Goal: Find specific page/section: Find specific page/section

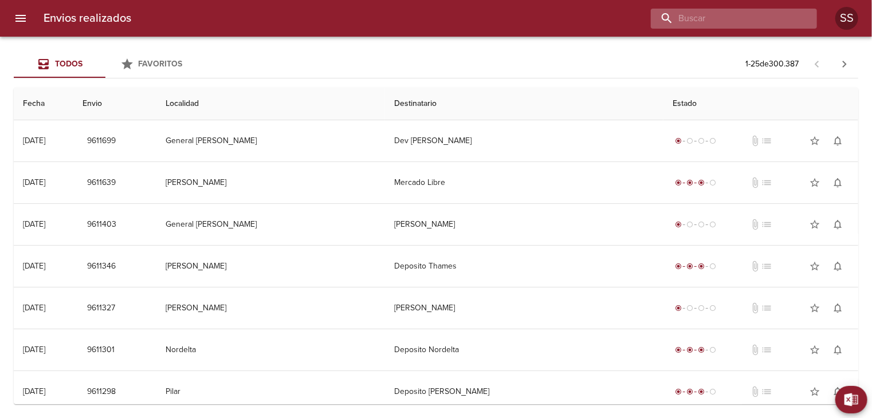
click at [747, 15] on input "buscar" at bounding box center [724, 19] width 147 height 20
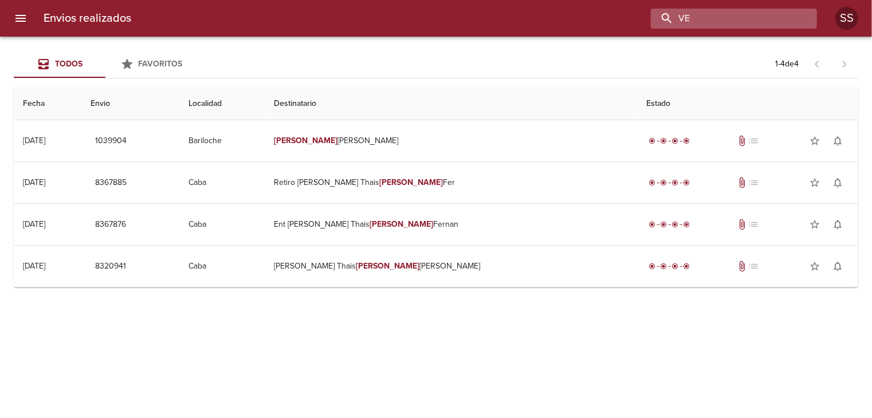
type input "V"
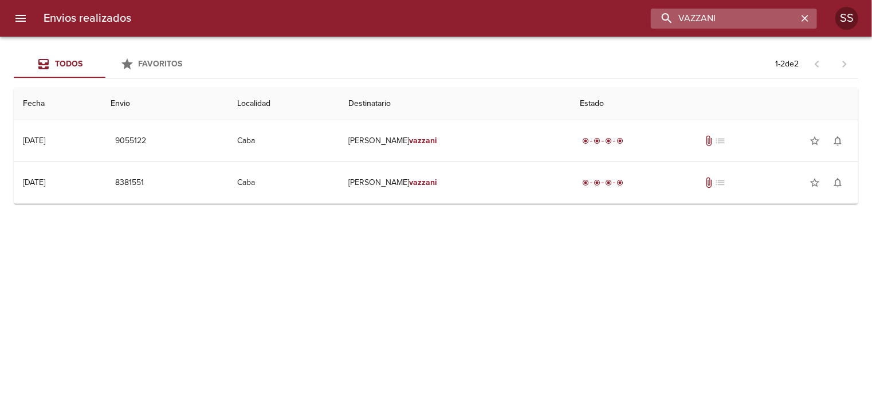
click at [689, 17] on input "VAZZANI" at bounding box center [724, 19] width 147 height 20
click at [689, 17] on input "AZZANI" at bounding box center [724, 19] width 147 height 20
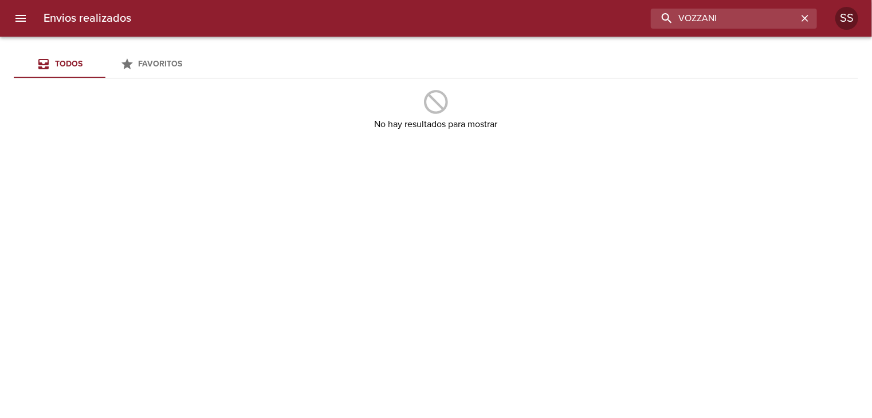
drag, startPoint x: 740, startPoint y: 14, endPoint x: 618, endPoint y: 21, distance: 122.2
click at [618, 21] on div "VOZZANI" at bounding box center [478, 19] width 676 height 20
click at [80, 62] on span "Todos" at bounding box center [68, 64] width 27 height 10
click at [776, 16] on input "VOZZANI" at bounding box center [724, 19] width 147 height 20
type input "V"
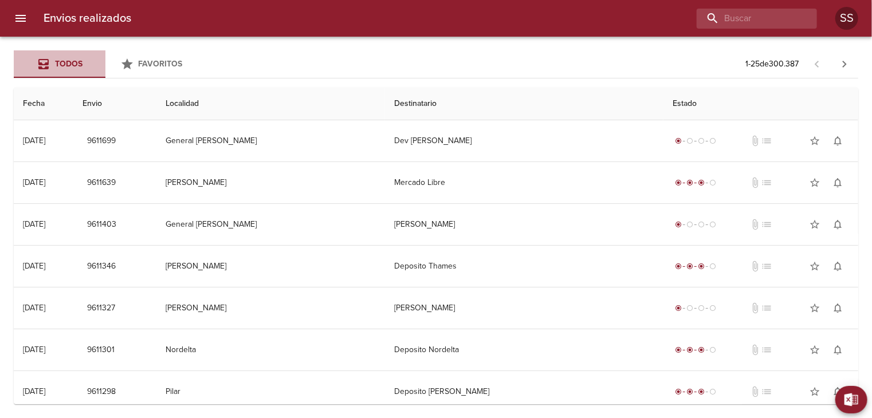
click at [76, 66] on span "Todos" at bounding box center [68, 64] width 27 height 10
click at [14, 50] on button "Todos" at bounding box center [60, 63] width 92 height 27
click at [57, 58] on div "Todos" at bounding box center [68, 64] width 27 height 14
click at [174, 65] on span "Favoritos" at bounding box center [161, 64] width 44 height 10
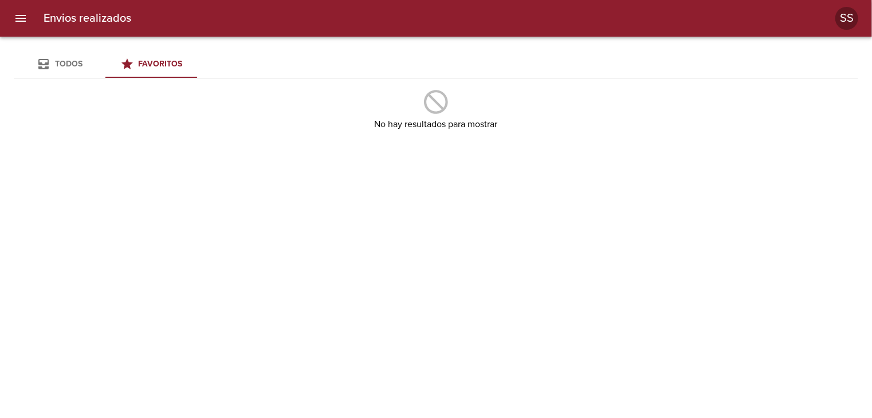
click at [38, 67] on icon "Tabs Envios" at bounding box center [44, 64] width 14 height 14
